Goal: Transaction & Acquisition: Purchase product/service

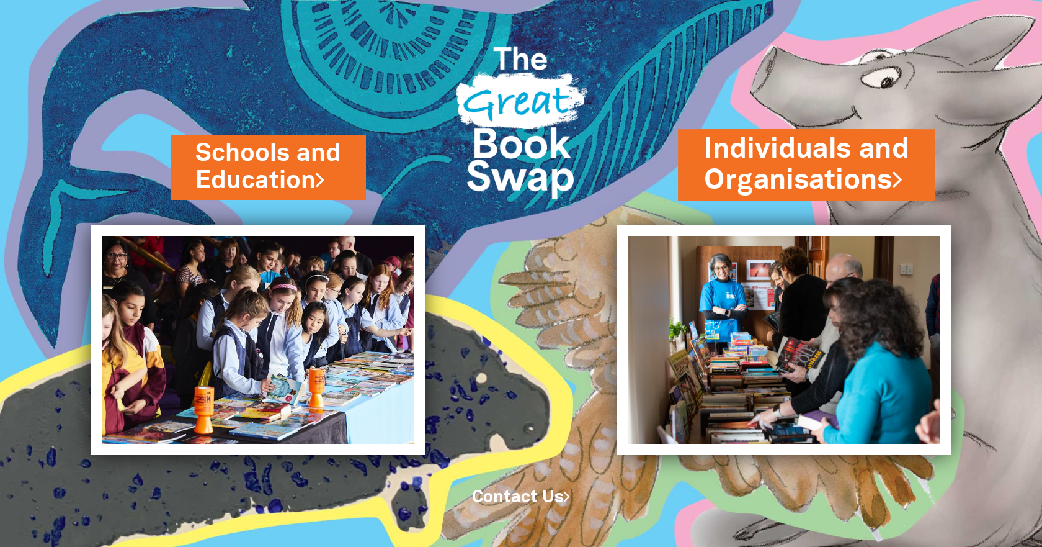
click at [815, 166] on link "Individuals and Organisations" at bounding box center [806, 165] width 205 height 69
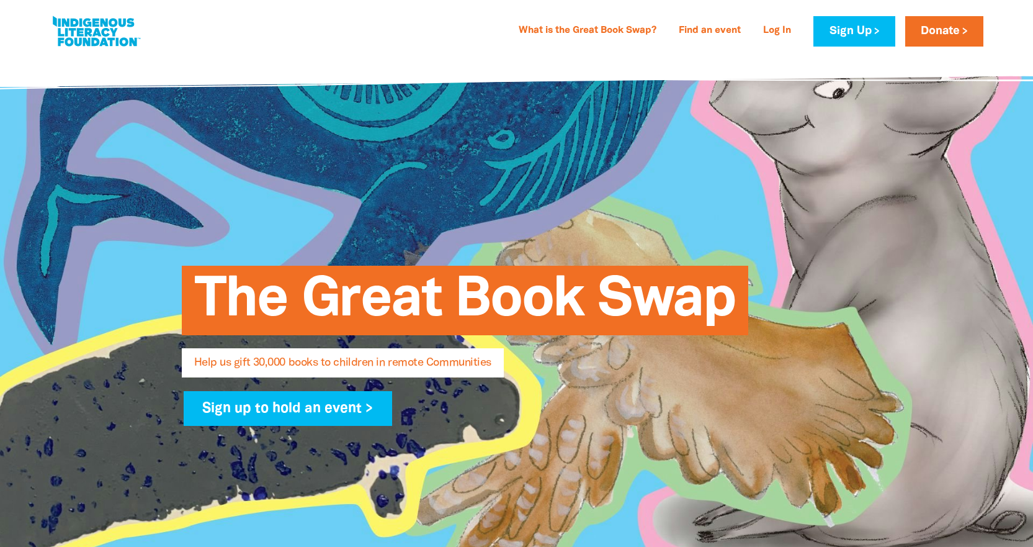
select select "AU"
click at [344, 365] on span "Help us gift 30,000 books to children in remote Communities" at bounding box center [342, 367] width 297 height 20
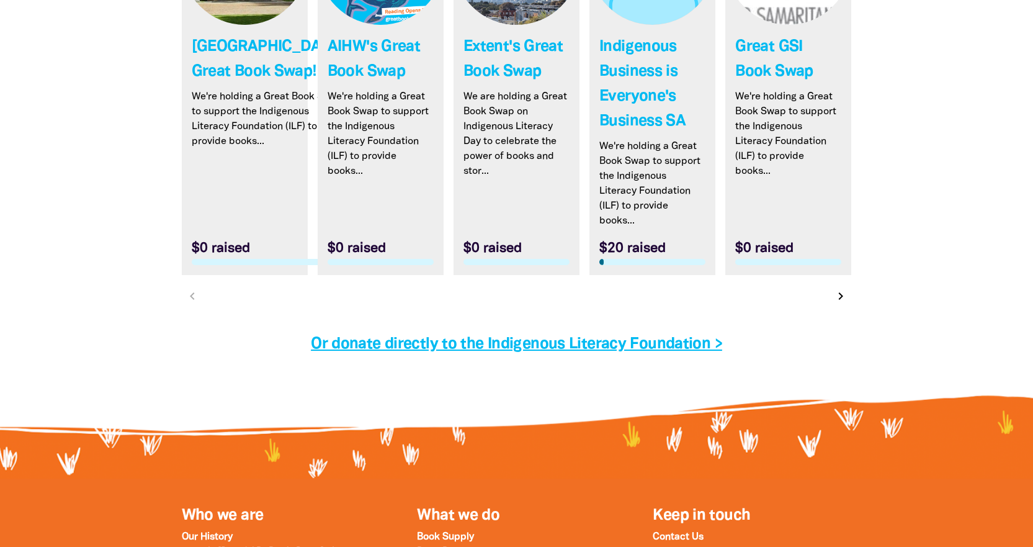
scroll to position [3847, 0]
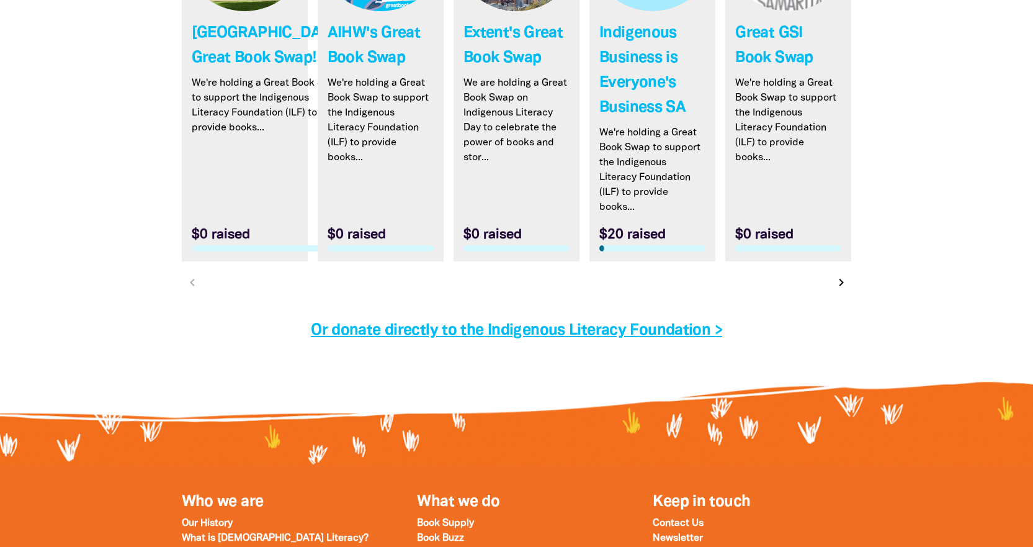
click at [840, 284] on icon "chevron_right" at bounding box center [841, 282] width 15 height 15
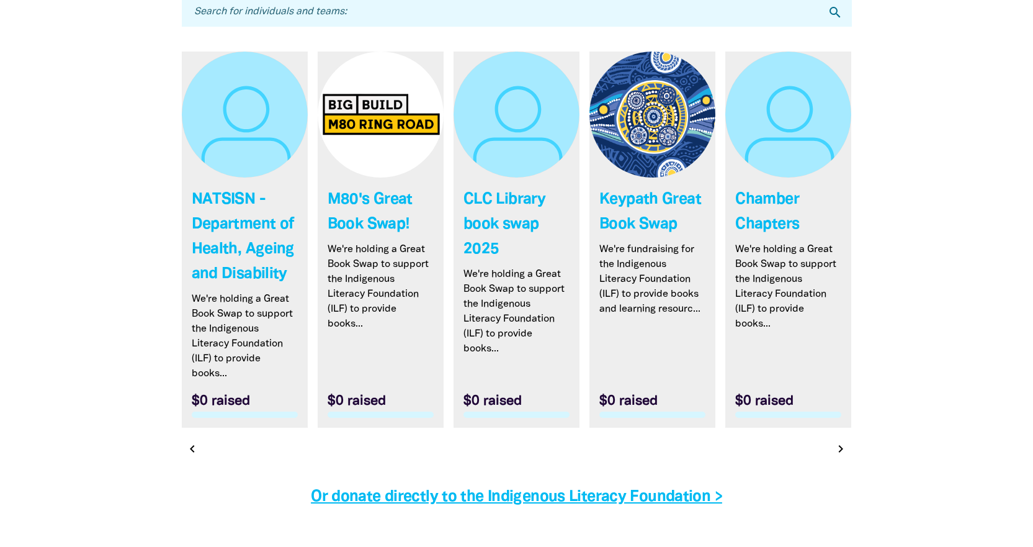
scroll to position [3670, 0]
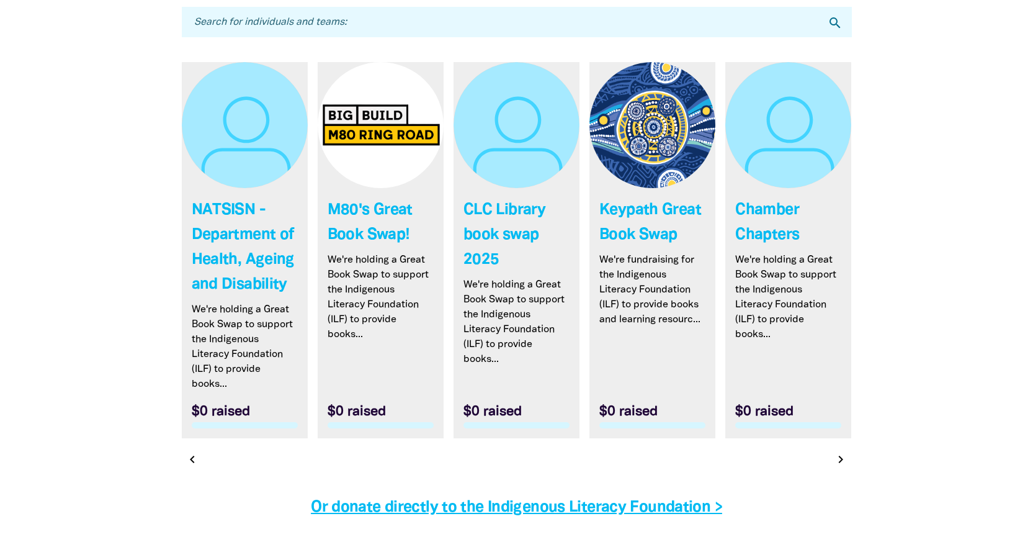
click at [803, 20] on input "Search for individuals and teams:" at bounding box center [517, 22] width 670 height 30
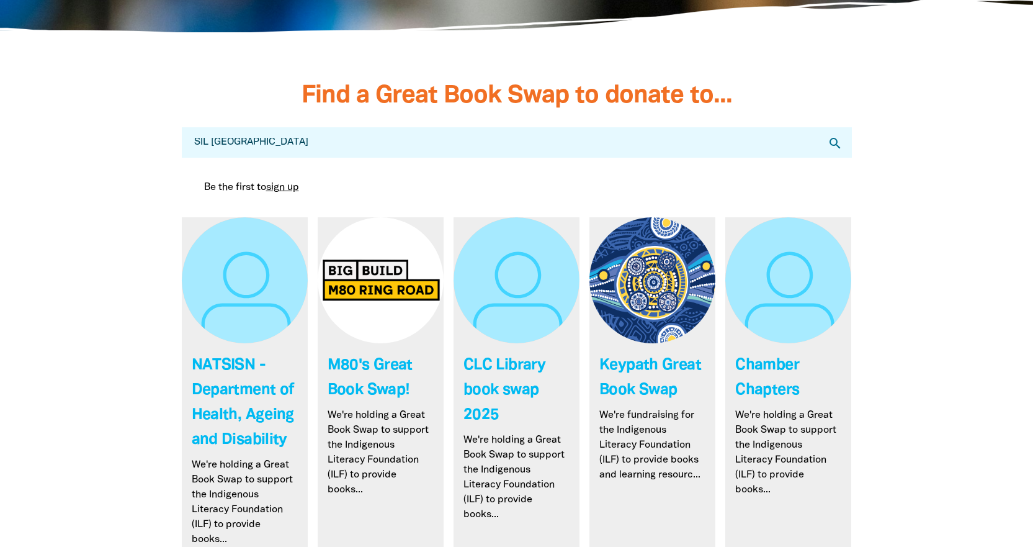
scroll to position [3732, 0]
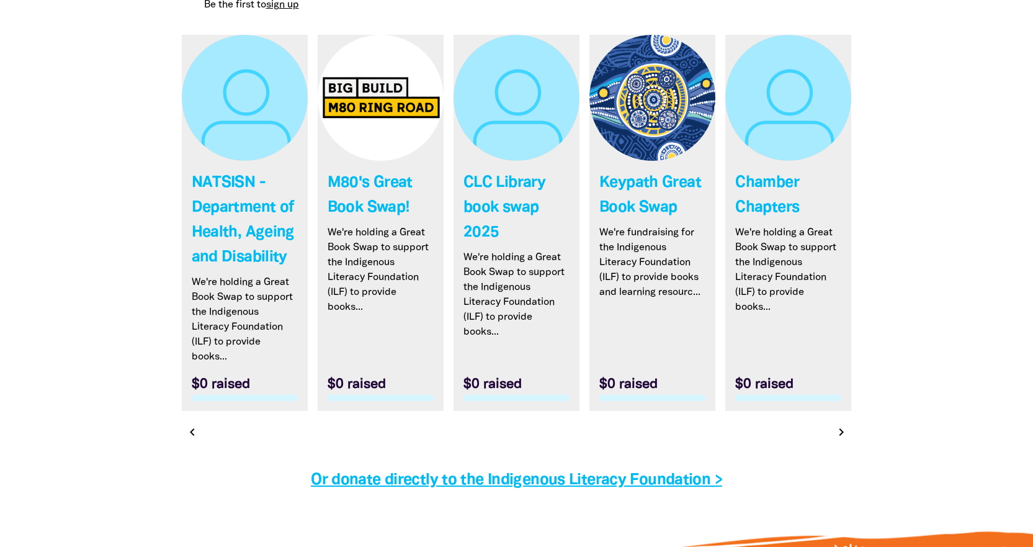
click at [839, 436] on icon "chevron_right" at bounding box center [841, 431] width 15 height 15
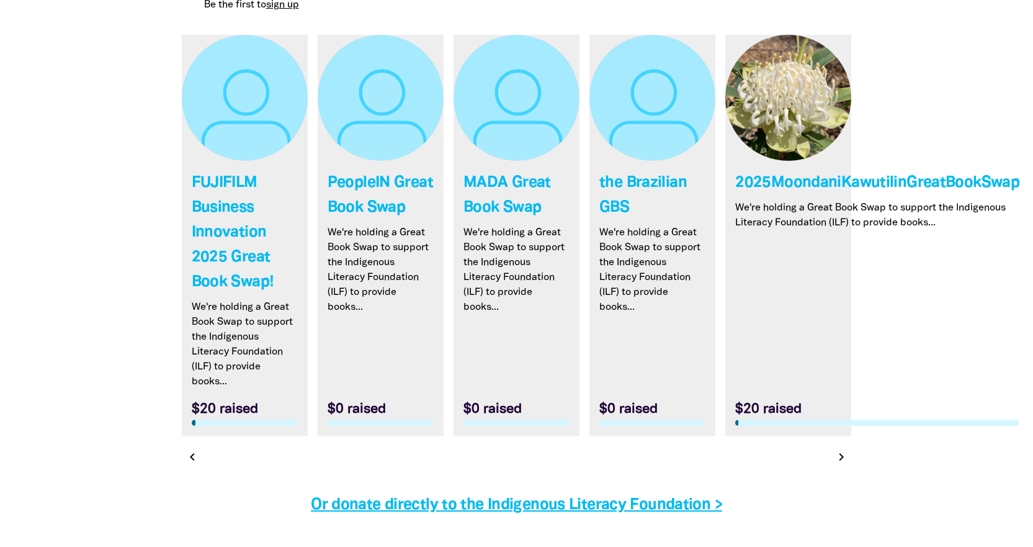
click at [841, 460] on icon "chevron_right" at bounding box center [841, 456] width 15 height 15
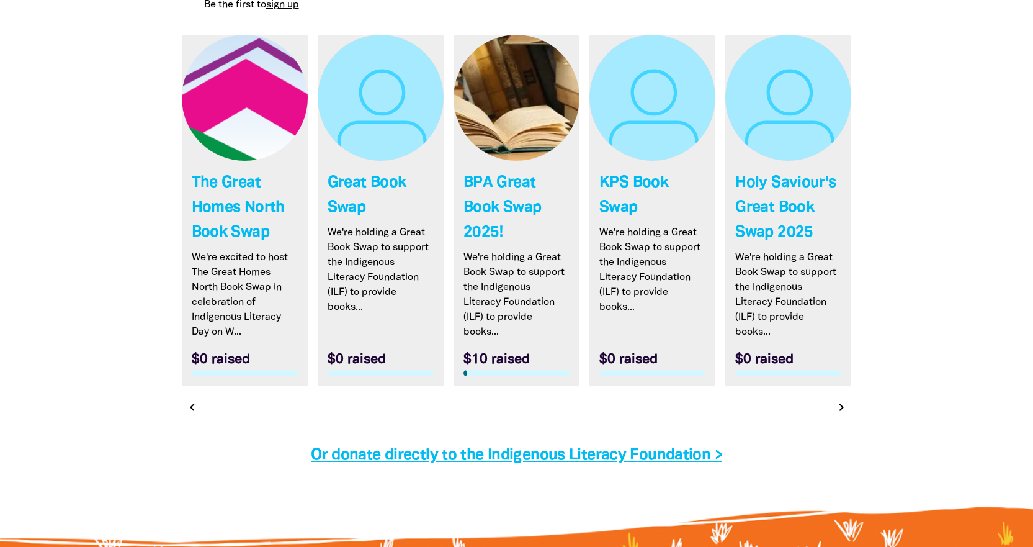
click at [839, 410] on icon "chevron_right" at bounding box center [841, 407] width 15 height 15
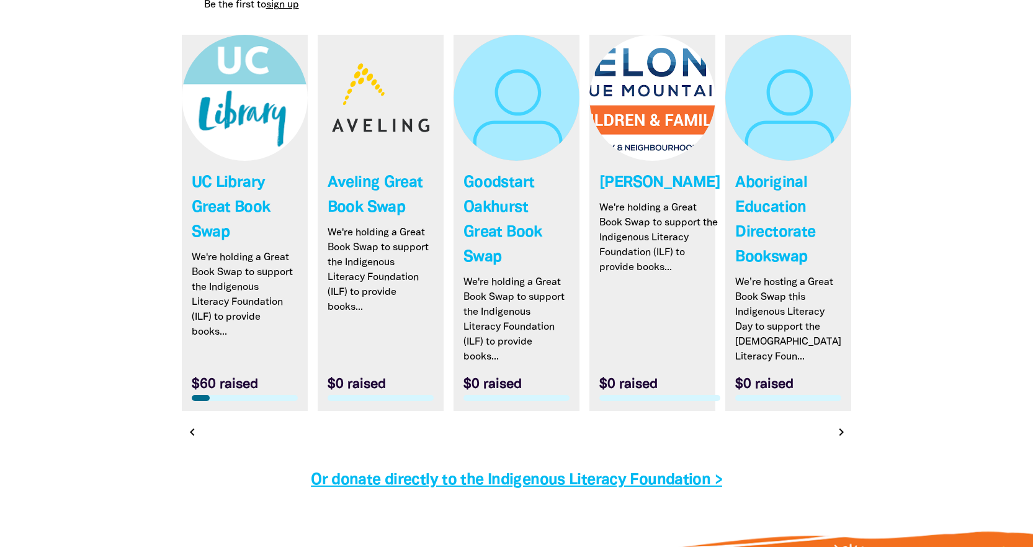
click at [840, 434] on icon "chevron_right" at bounding box center [841, 431] width 15 height 15
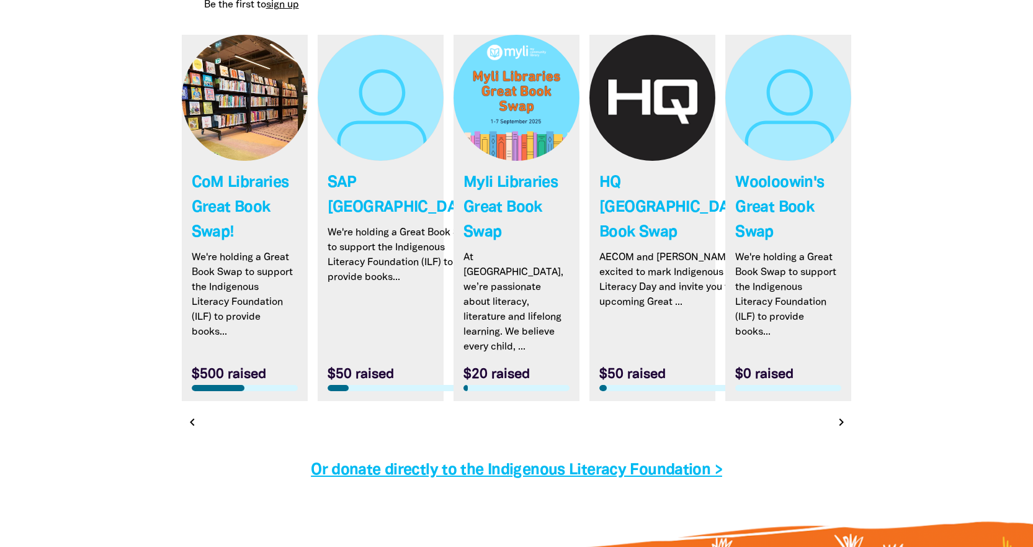
click at [841, 414] on icon "chevron_right" at bounding box center [841, 421] width 15 height 15
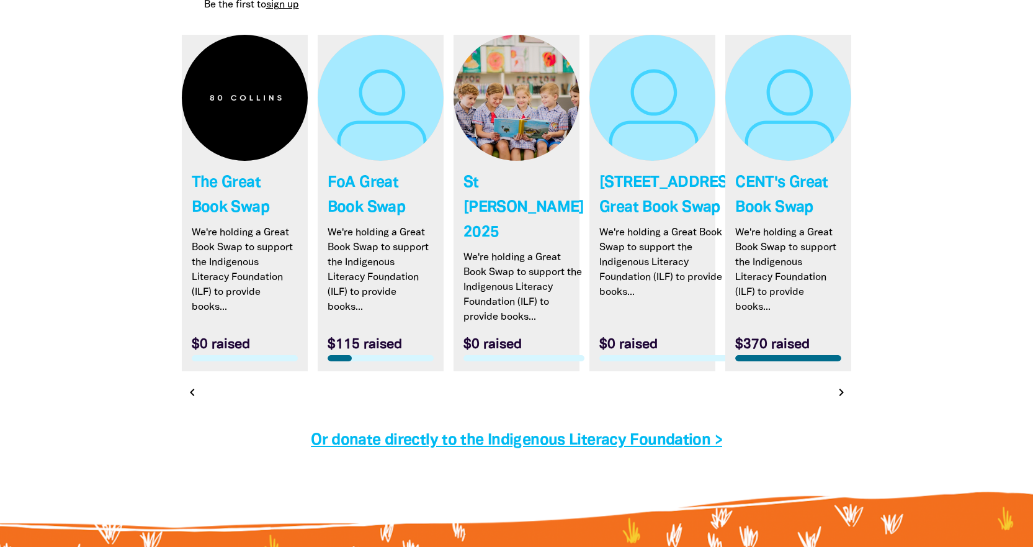
click at [841, 400] on icon "chevron_right" at bounding box center [841, 392] width 15 height 15
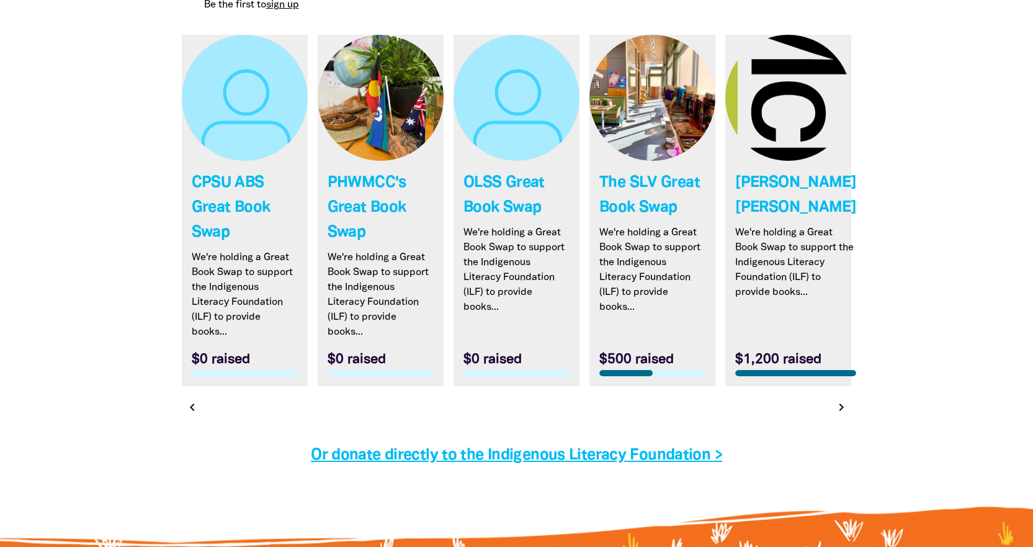
click at [841, 406] on icon "chevron_right" at bounding box center [841, 407] width 15 height 15
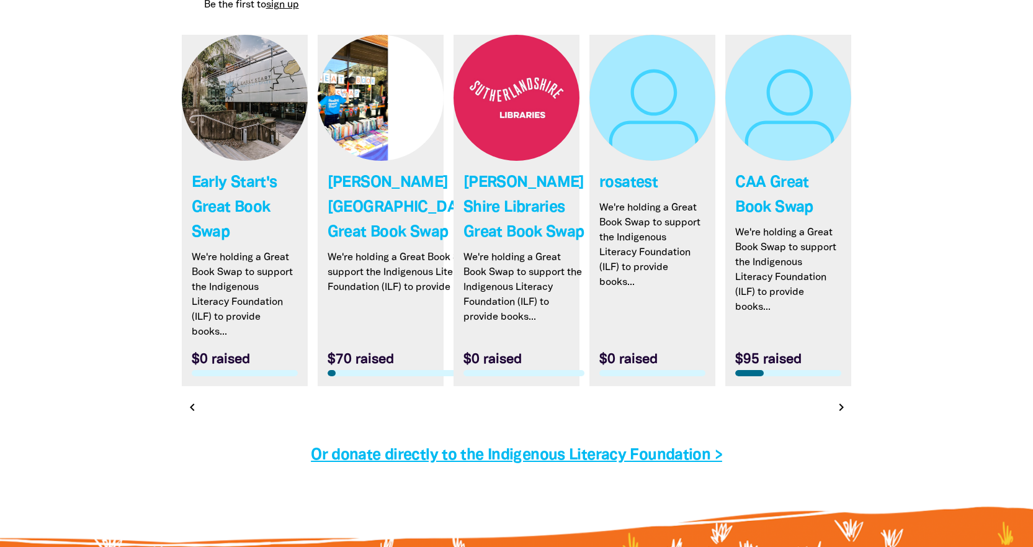
click at [838, 414] on icon "chevron_right" at bounding box center [841, 407] width 15 height 15
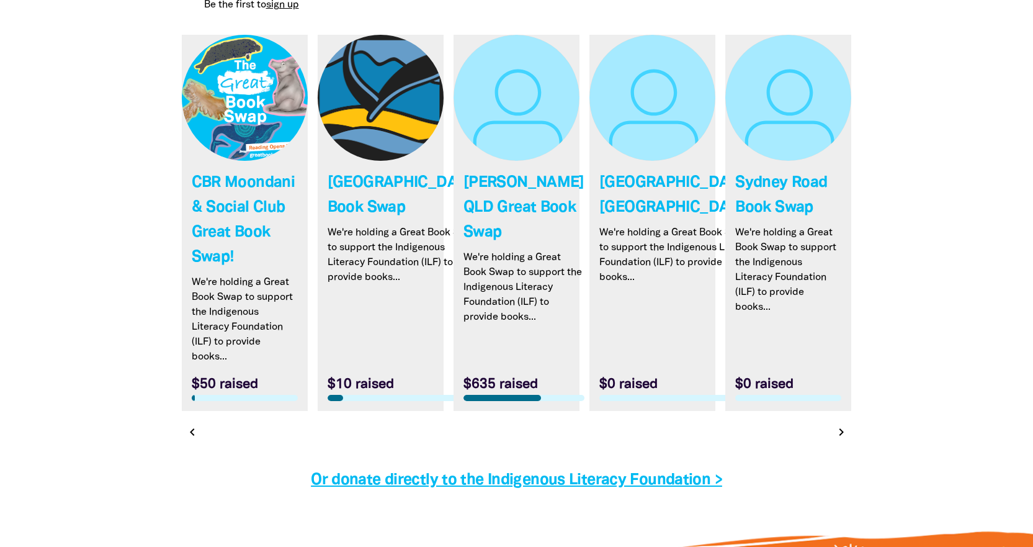
click at [840, 434] on icon "chevron_right" at bounding box center [841, 431] width 15 height 15
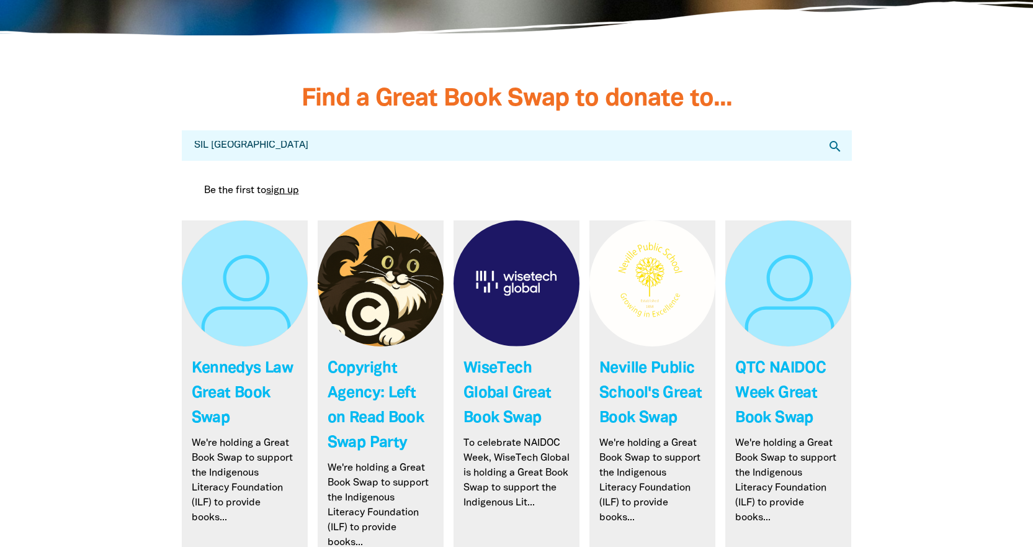
scroll to position [3546, 0]
click at [213, 145] on input "SIL [GEOGRAPHIC_DATA]" at bounding box center [517, 146] width 670 height 30
click at [267, 141] on input "SILAustralia" at bounding box center [517, 146] width 670 height 30
click at [832, 143] on icon "search" at bounding box center [835, 147] width 15 height 15
drag, startPoint x: 274, startPoint y: 147, endPoint x: 125, endPoint y: 140, distance: 149.1
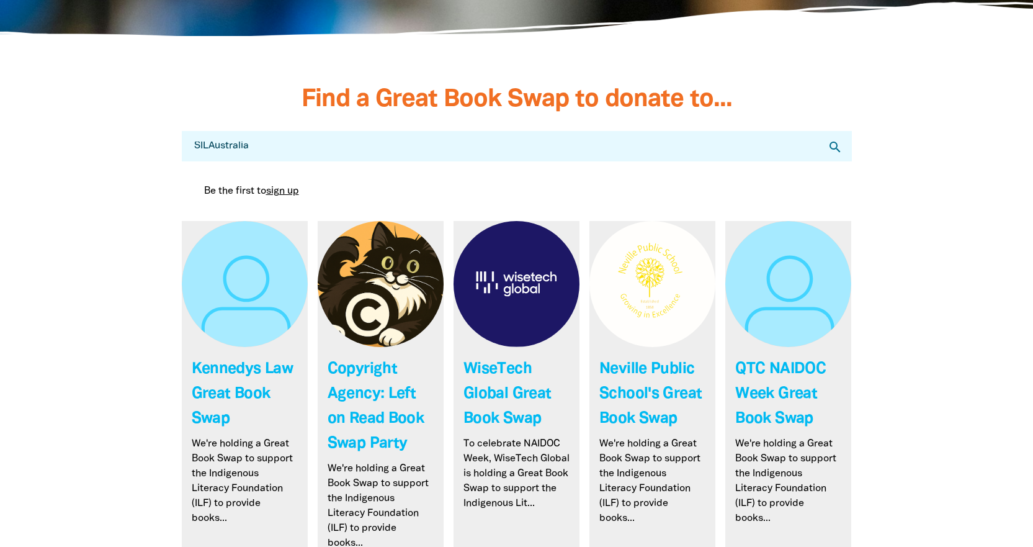
click at [125, 140] on section "Find a Great Book Swap to donate to... Search for individuals and teams: SILAus…" at bounding box center [516, 418] width 1033 height 664
type input "SIL [GEOGRAPHIC_DATA]"
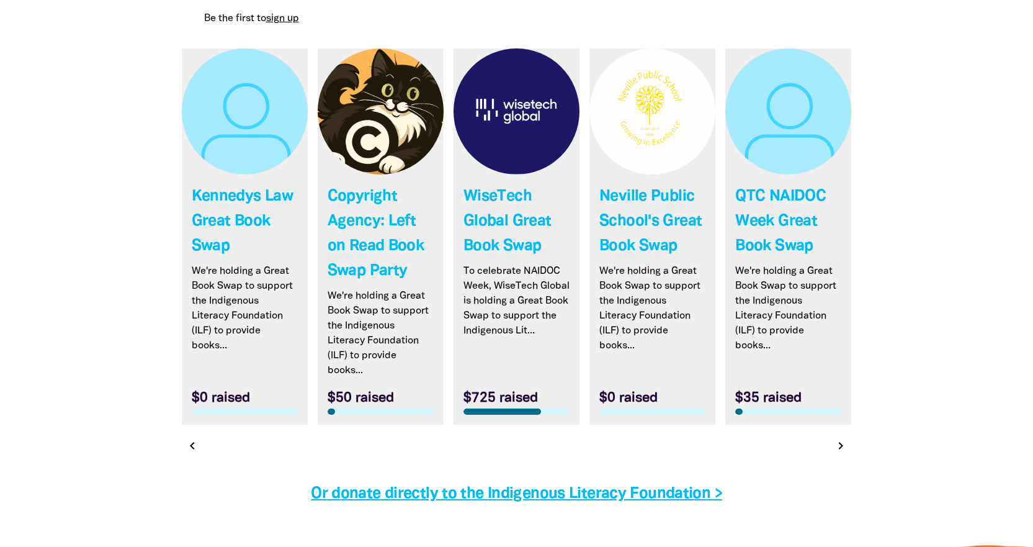
scroll to position [3732, 0]
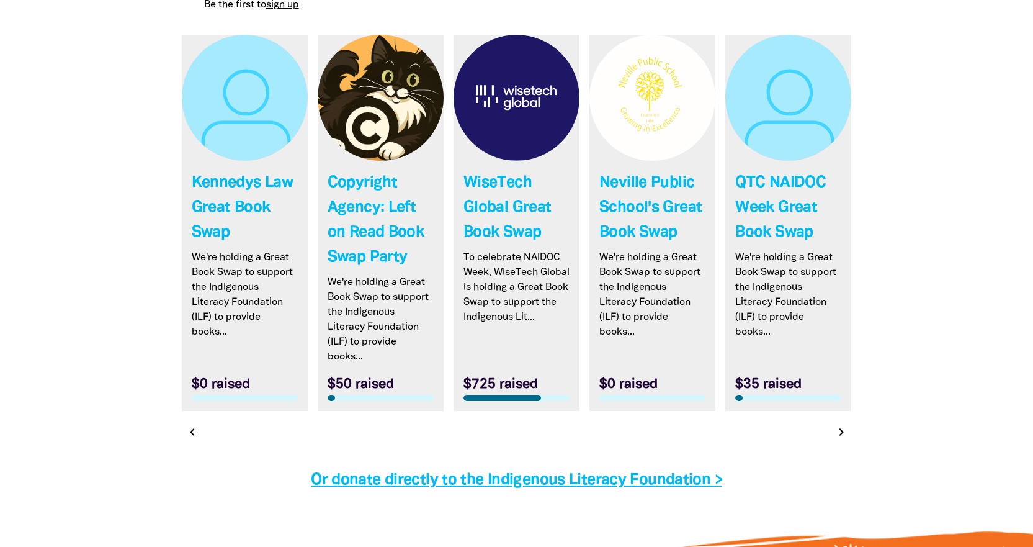
click at [839, 437] on icon "chevron_right" at bounding box center [841, 431] width 15 height 15
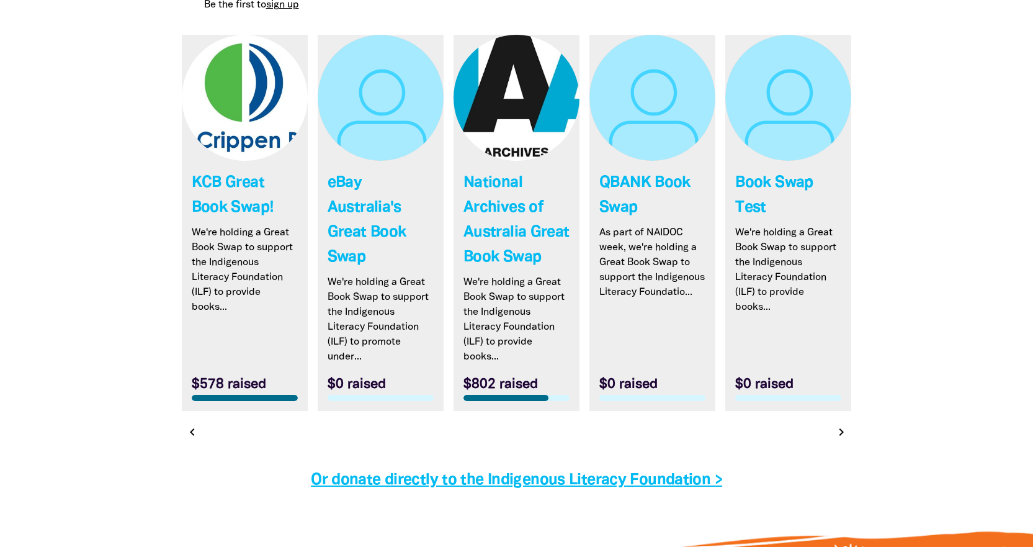
click at [839, 438] on icon "chevron_right" at bounding box center [841, 431] width 15 height 15
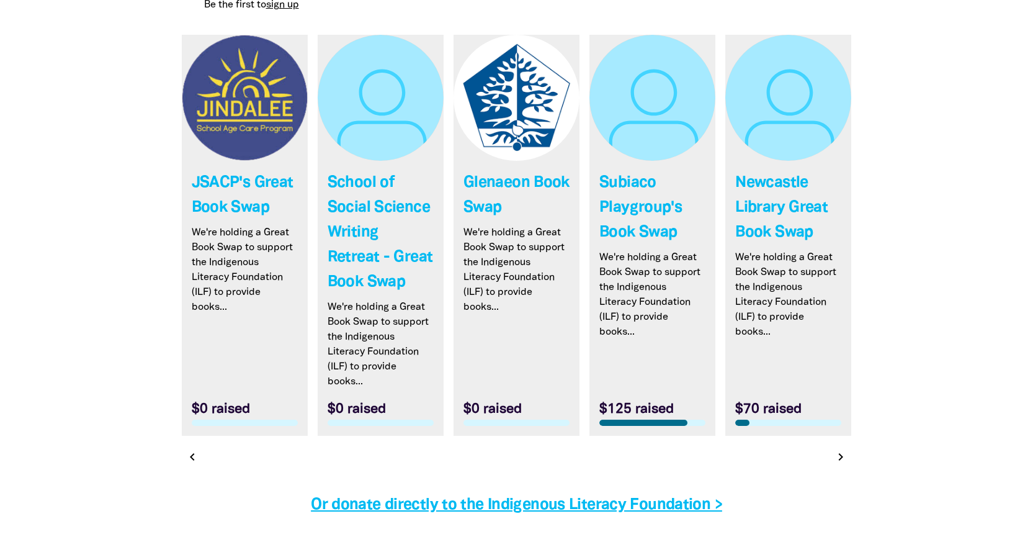
click at [839, 436] on link "Link to [GEOGRAPHIC_DATA] Great Book Swap" at bounding box center [788, 235] width 126 height 401
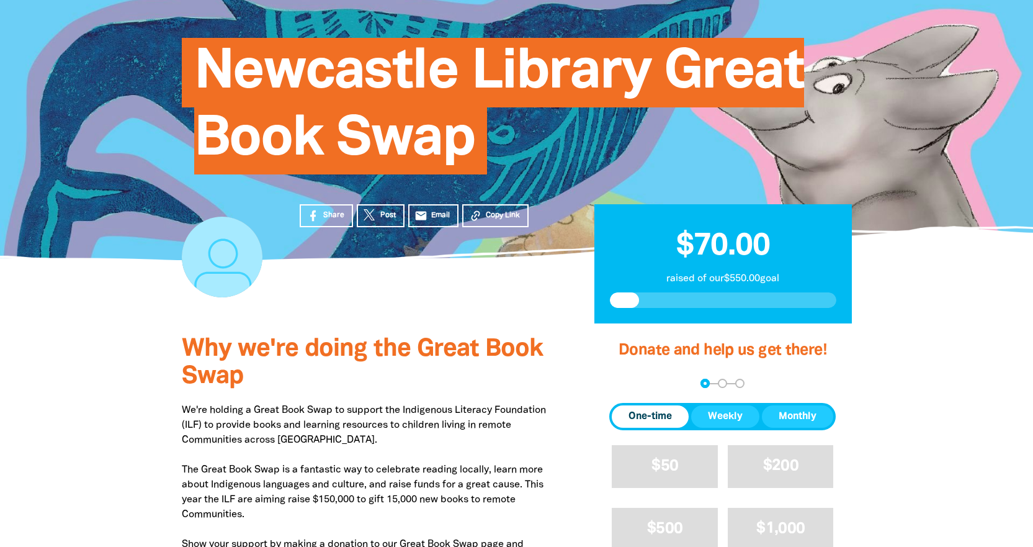
scroll to position [124, 0]
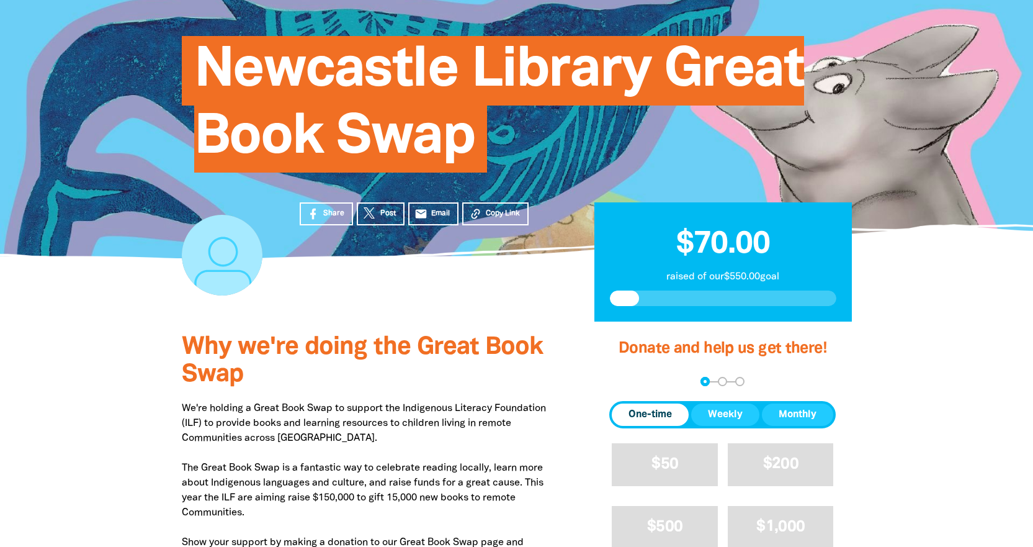
select select "AU"
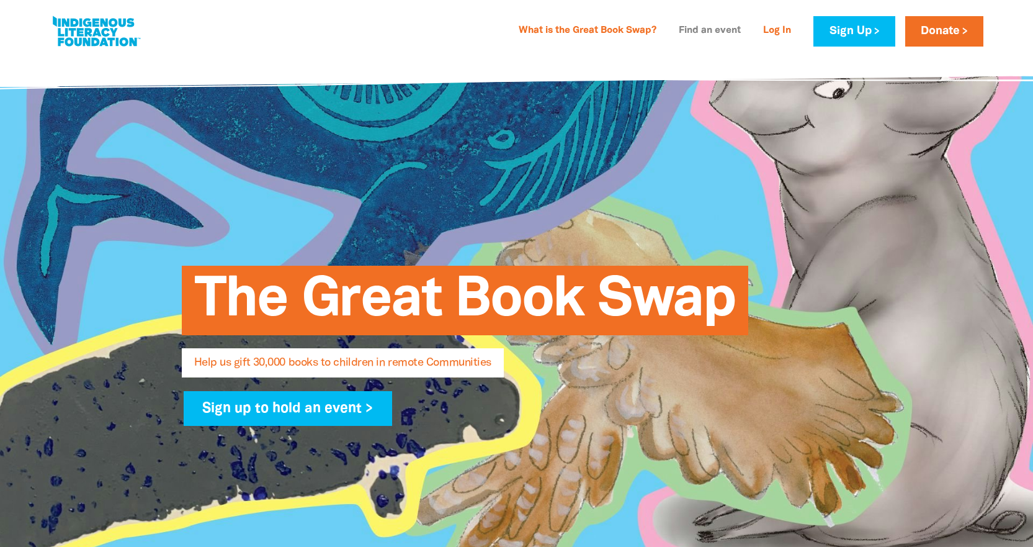
click at [705, 32] on link "Find an event" at bounding box center [709, 31] width 77 height 20
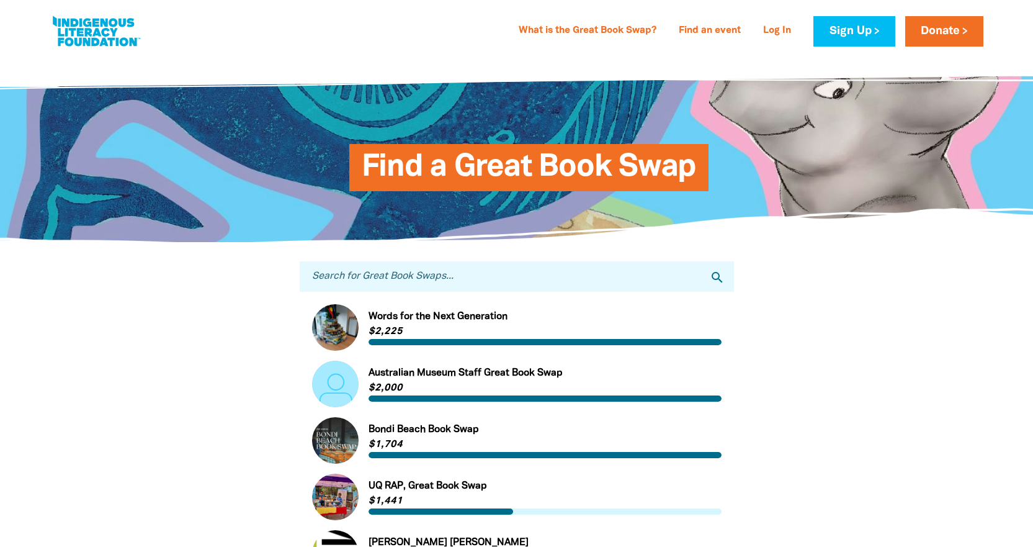
click at [413, 275] on input "Search for Great Book Swaps..." at bounding box center [517, 276] width 434 height 30
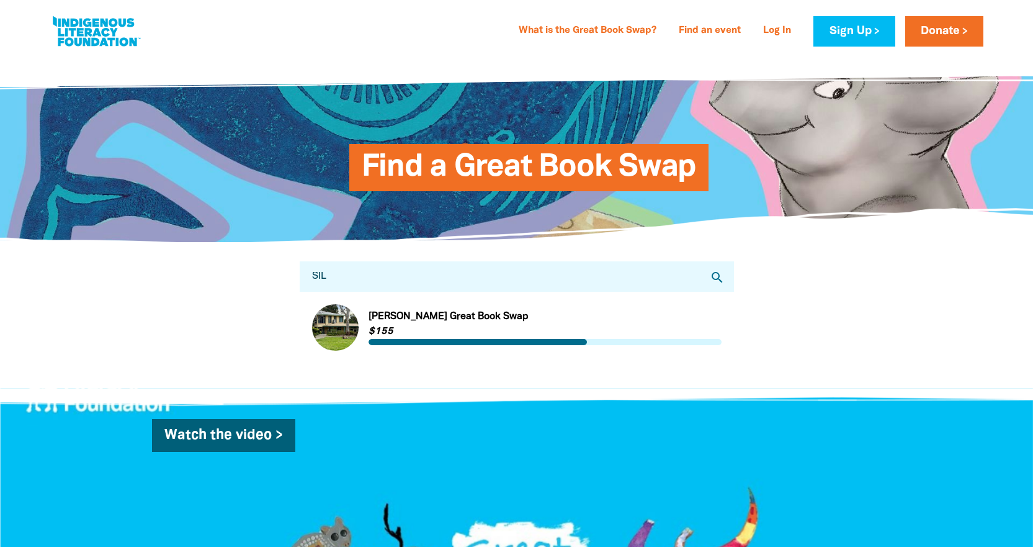
type input "SIL"
click at [330, 338] on link "Link to [PERSON_NAME] Great Book Swap" at bounding box center [516, 327] width 409 height 47
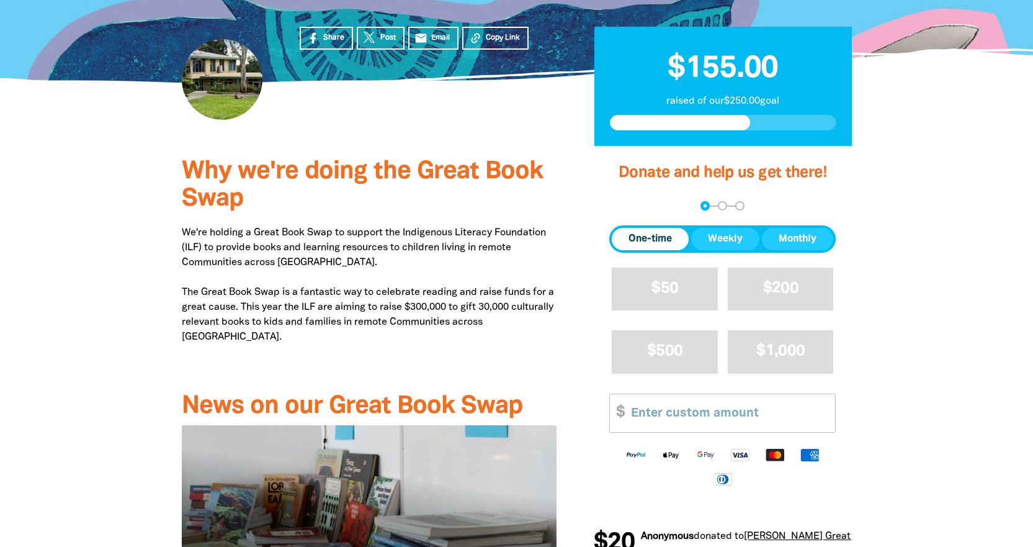
scroll to position [310, 0]
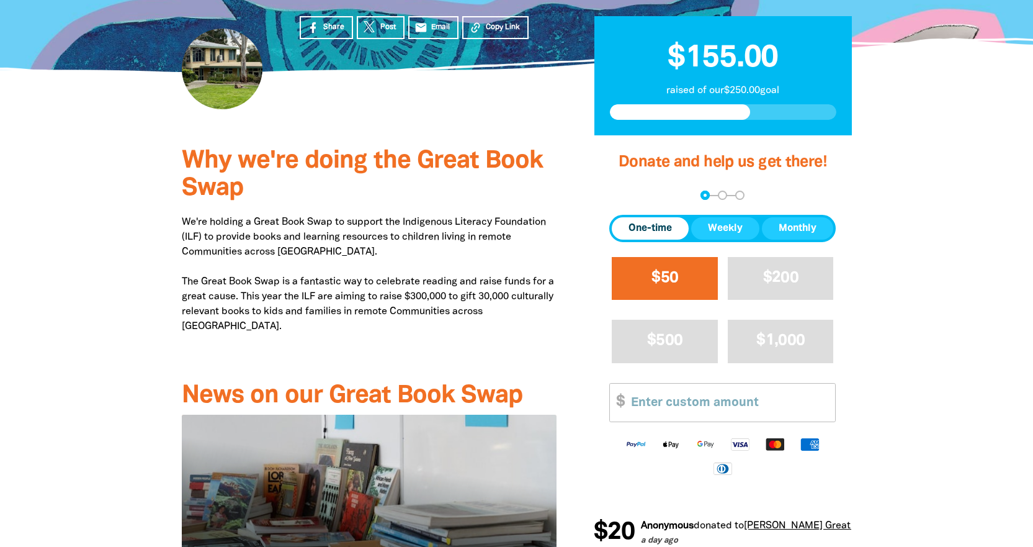
click at [655, 271] on span "$50" at bounding box center [664, 278] width 27 height 14
select select "AU"
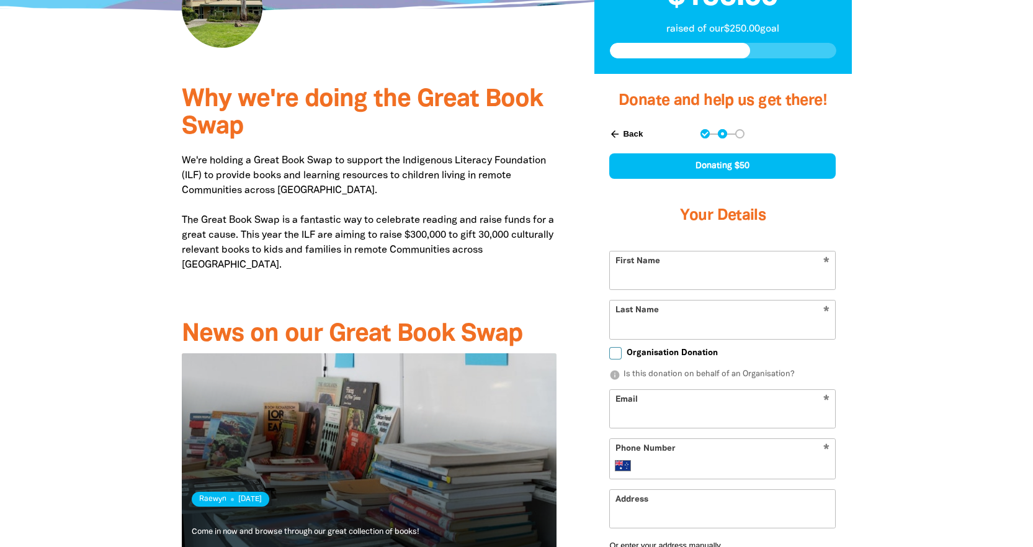
scroll to position [372, 0]
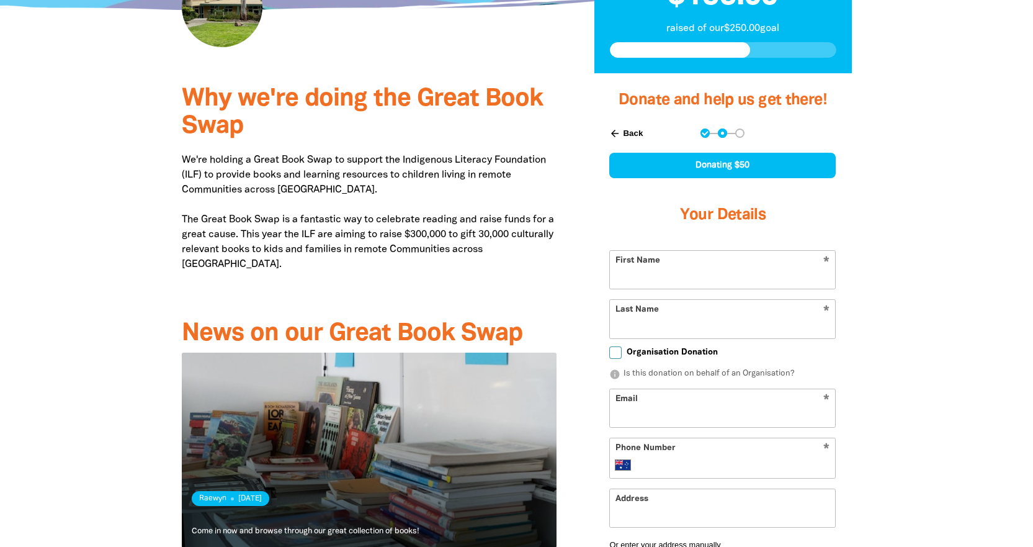
click at [666, 251] on input "First Name" at bounding box center [722, 270] width 225 height 38
type input "[PERSON_NAME]"
click at [689, 300] on input "Last Name" at bounding box center [722, 319] width 225 height 38
type input "[PERSON_NAME]"
click at [681, 389] on input "Email" at bounding box center [722, 408] width 225 height 38
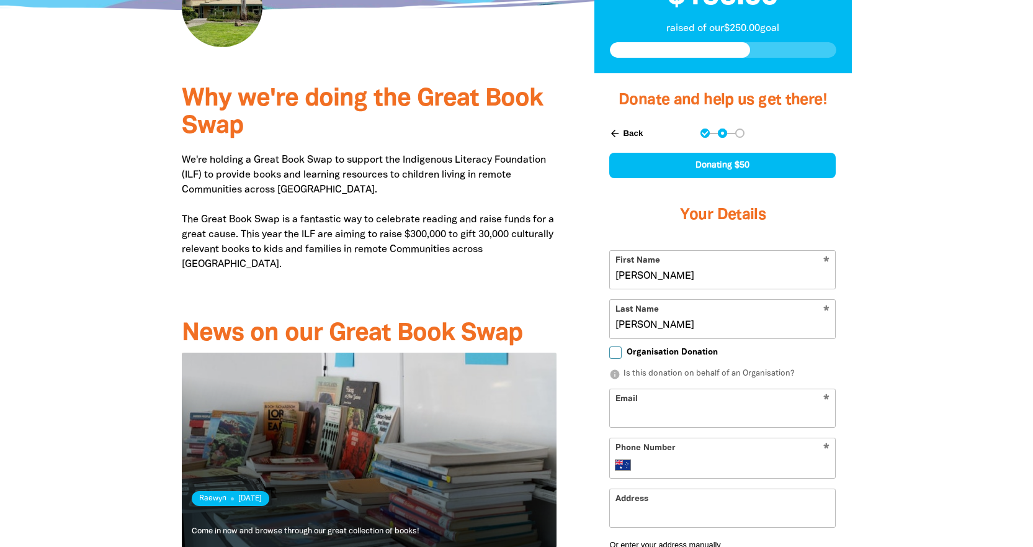
type input "[EMAIL_ADDRESS][DOMAIN_NAME]"
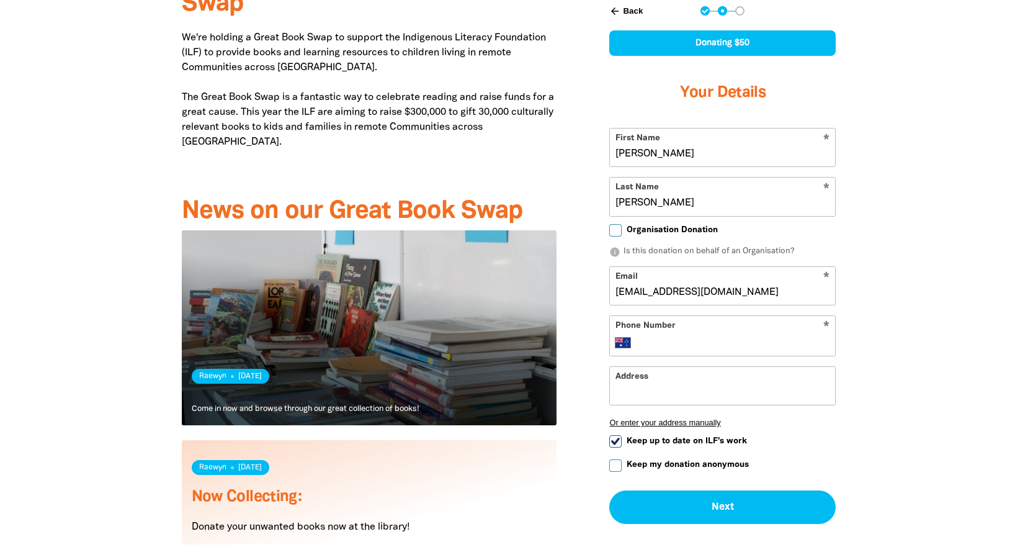
scroll to position [496, 0]
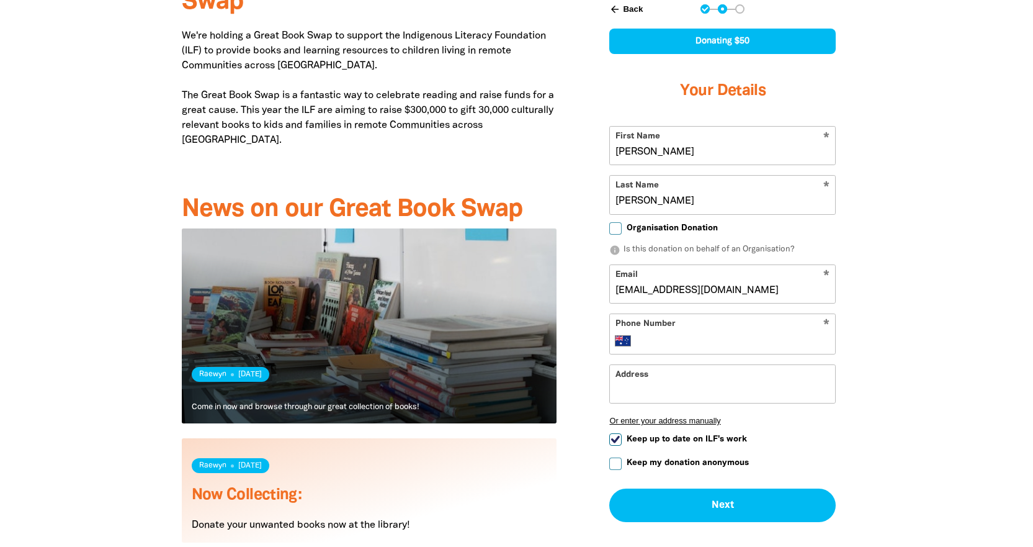
click at [679, 333] on input "Phone Number" at bounding box center [735, 340] width 190 height 15
type input "0418 472 708"
click at [704, 365] on input "Address" at bounding box center [722, 384] width 225 height 38
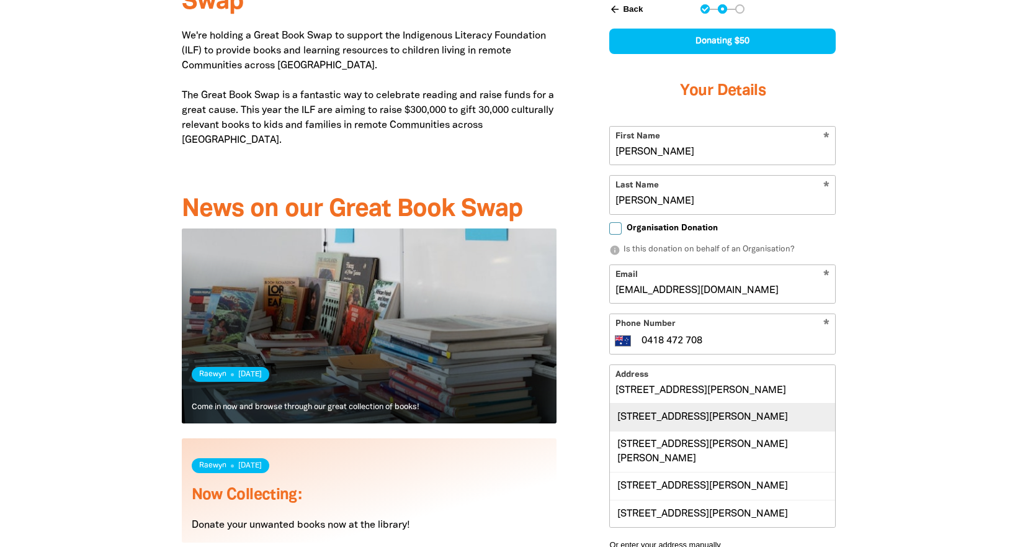
click at [709, 403] on div "[STREET_ADDRESS][PERSON_NAME]" at bounding box center [722, 416] width 225 height 27
type input "[STREET_ADDRESS][PERSON_NAME]"
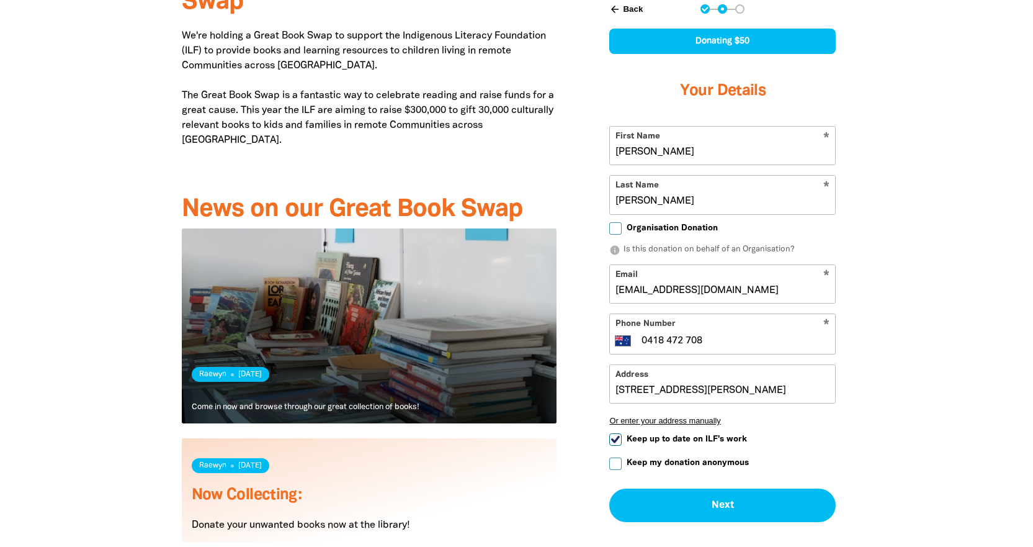
click at [615, 457] on input "Keep my donation anonymous" at bounding box center [615, 463] width 12 height 12
checkbox input "true"
click at [616, 433] on input "Keep up to date on ILF's work" at bounding box center [615, 439] width 12 height 12
checkbox input "false"
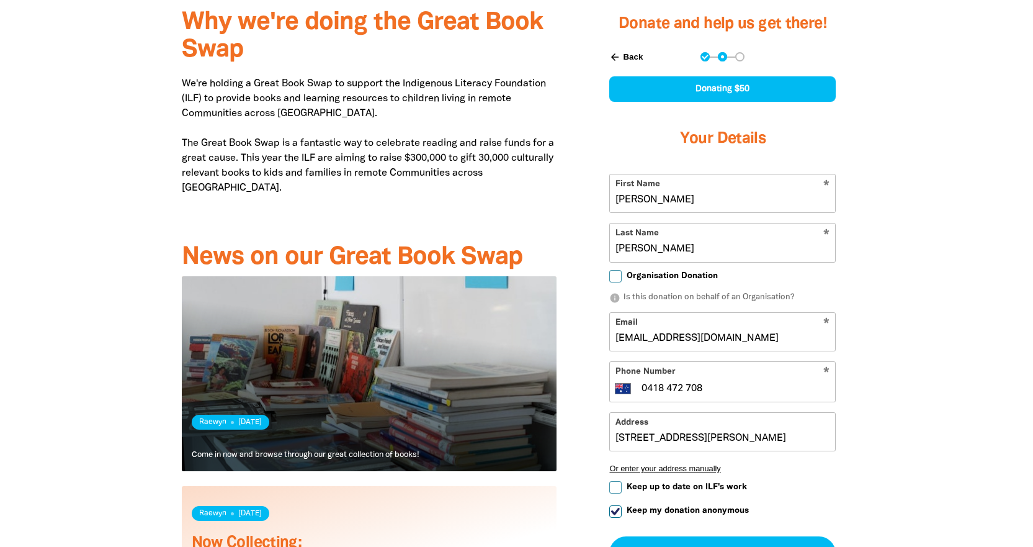
scroll to position [558, 0]
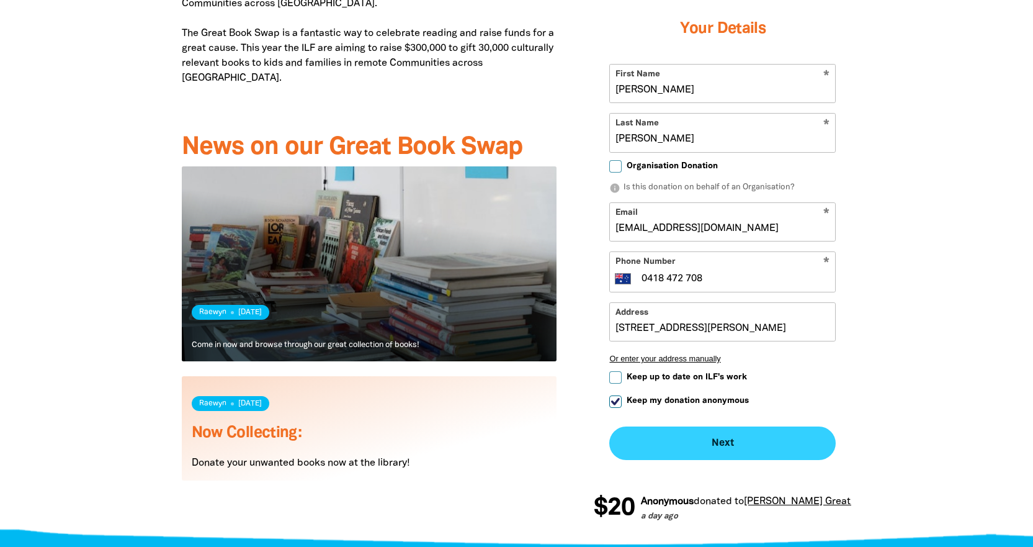
click at [723, 426] on button "Next chevron_right" at bounding box center [722, 443] width 226 height 34
checkbox input "false"
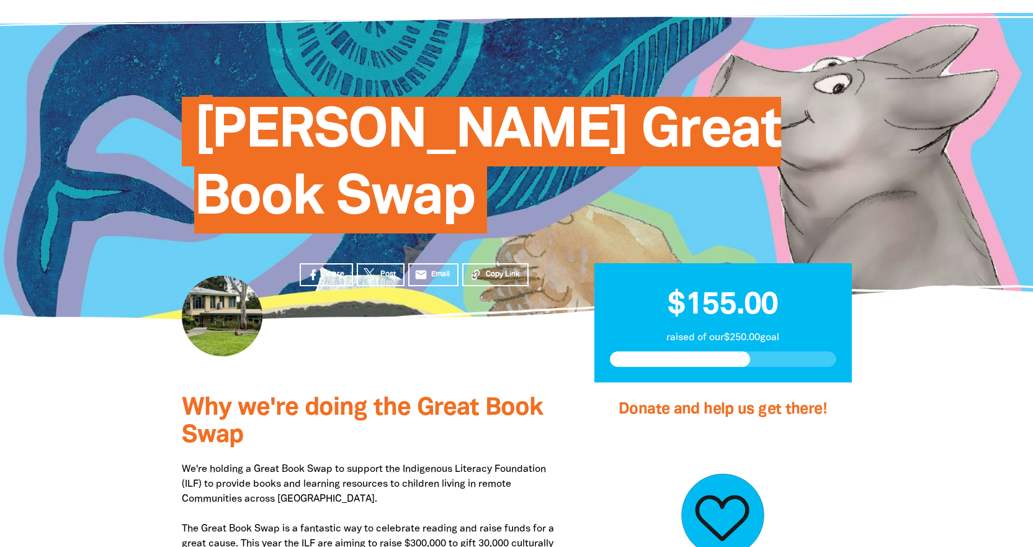
scroll to position [62, 0]
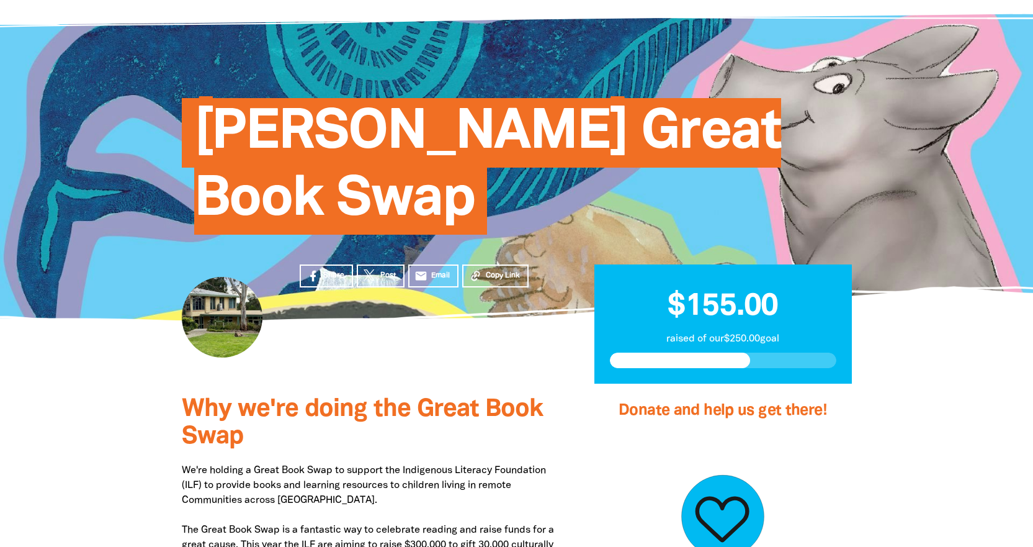
click at [231, 277] on div at bounding box center [222, 317] width 81 height 81
click at [295, 130] on span "[PERSON_NAME] Great Book Swap" at bounding box center [487, 170] width 587 height 127
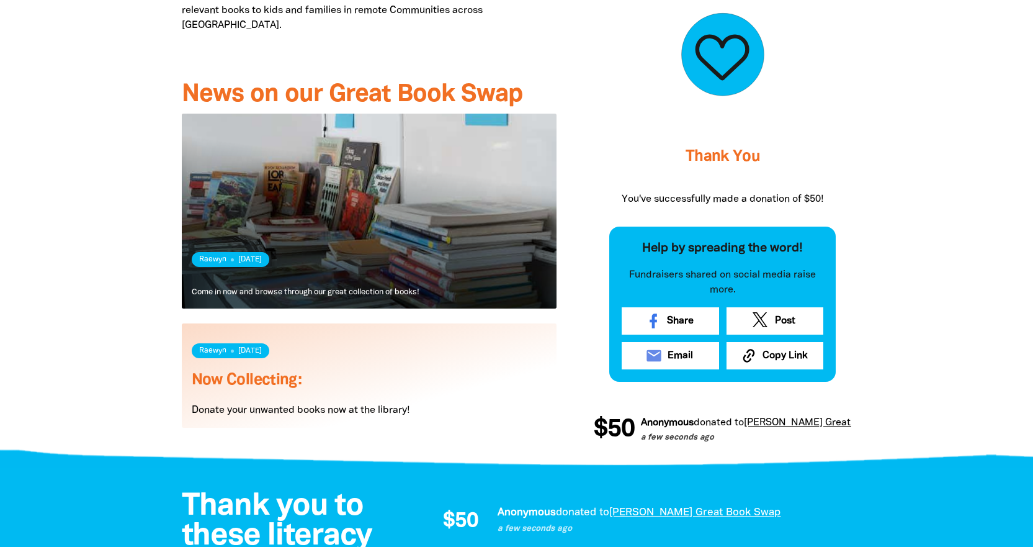
scroll to position [620, 0]
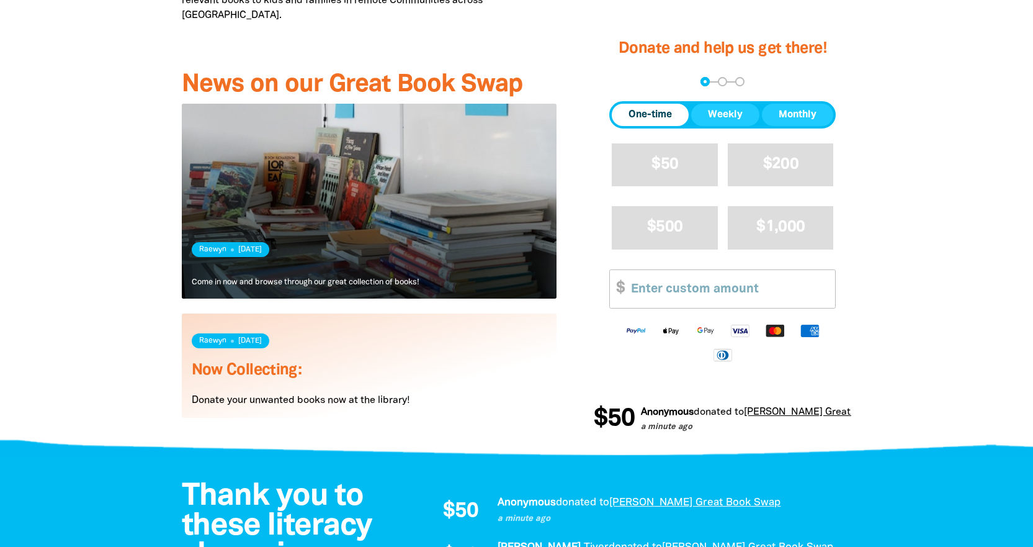
scroll to position [620, 0]
